Goal: Information Seeking & Learning: Learn about a topic

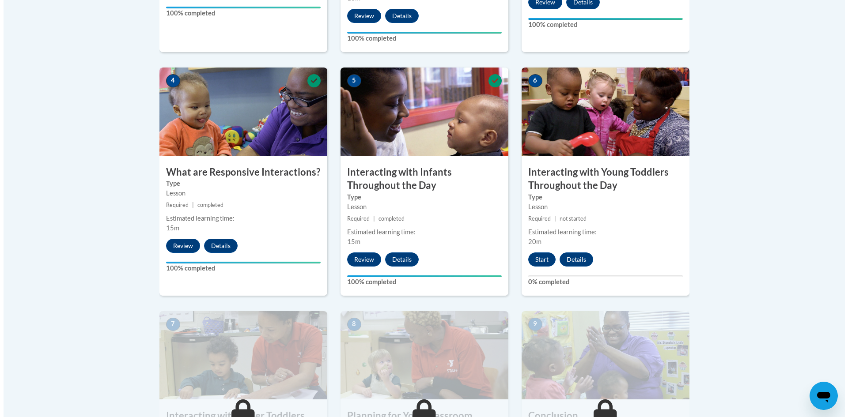
scroll to position [486, 0]
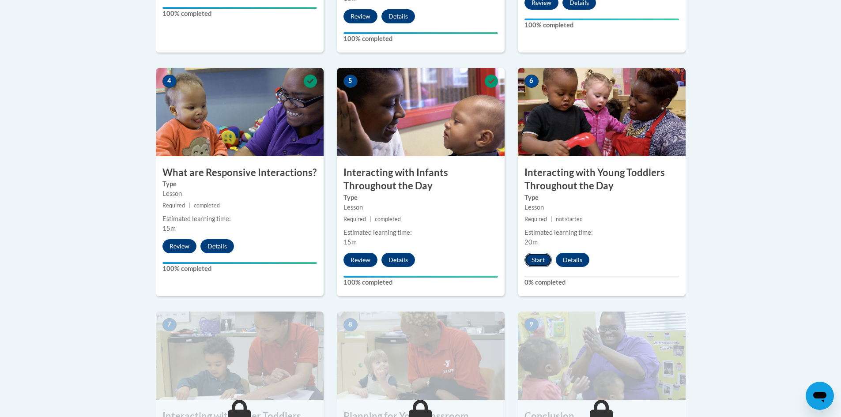
click at [539, 253] on button "Start" at bounding box center [537, 260] width 27 height 14
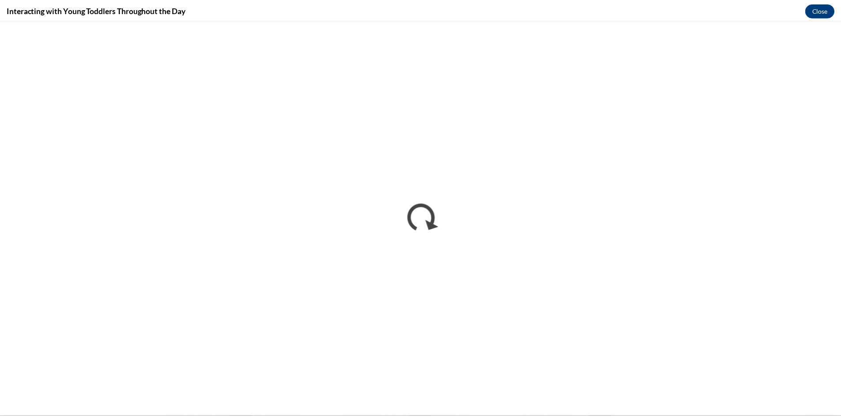
scroll to position [0, 0]
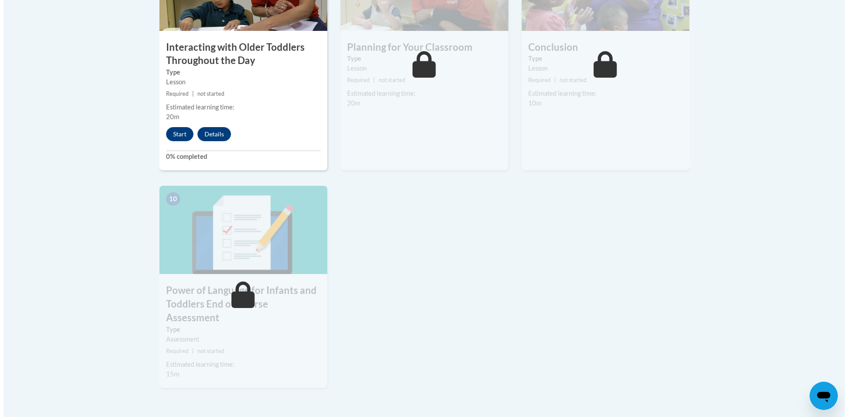
scroll to position [839, 0]
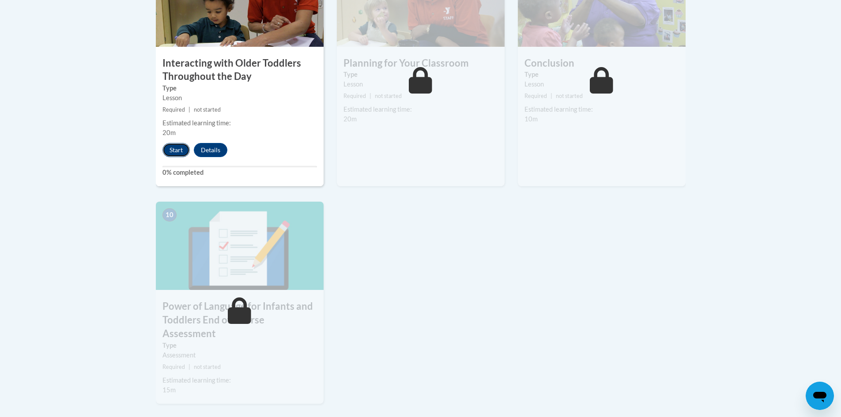
click at [173, 143] on button "Start" at bounding box center [175, 150] width 27 height 14
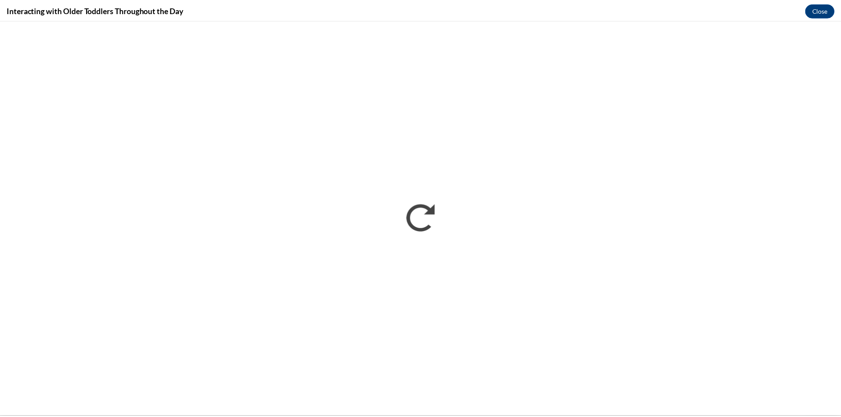
scroll to position [0, 0]
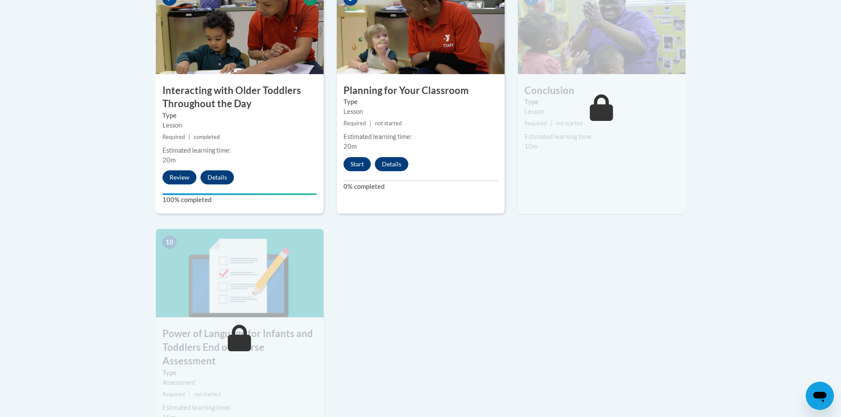
scroll to position [795, 0]
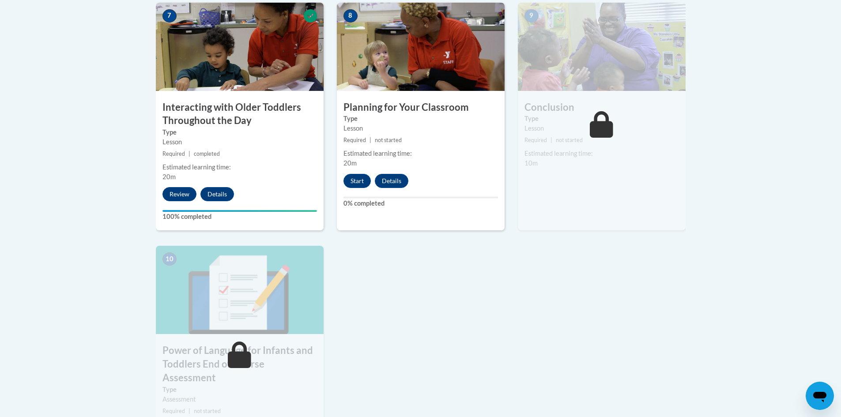
click at [597, 151] on div "Estimated learning time: 10m" at bounding box center [602, 158] width 168 height 19
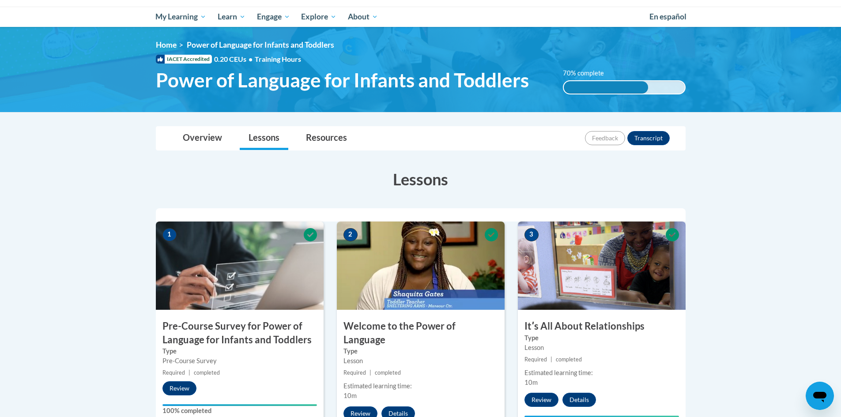
scroll to position [0, 0]
